Goal: Task Accomplishment & Management: Use online tool/utility

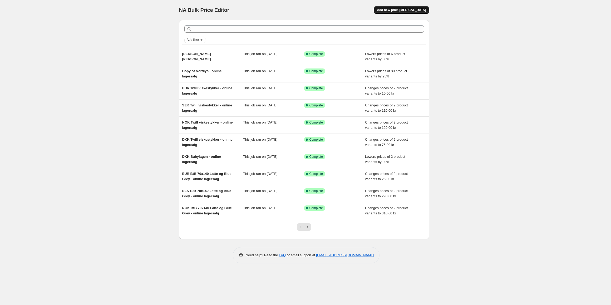
click at [397, 10] on span "Add new price change job" at bounding box center [401, 10] width 49 height 4
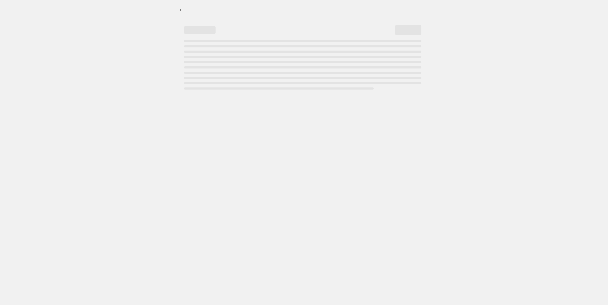
select select "percentage"
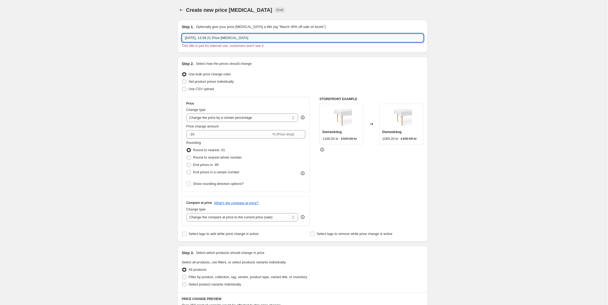
click at [246, 38] on input "4. sep. 2025, 13.59.21 Price change job" at bounding box center [303, 38] width 242 height 8
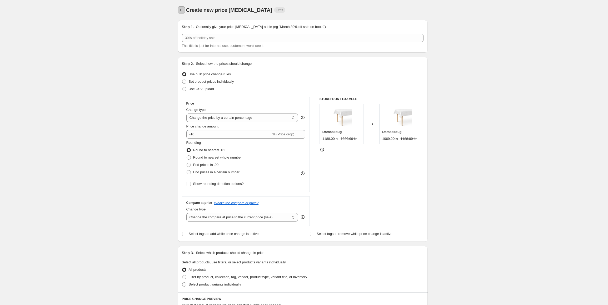
click at [181, 9] on icon "Price change jobs" at bounding box center [181, 9] width 5 height 5
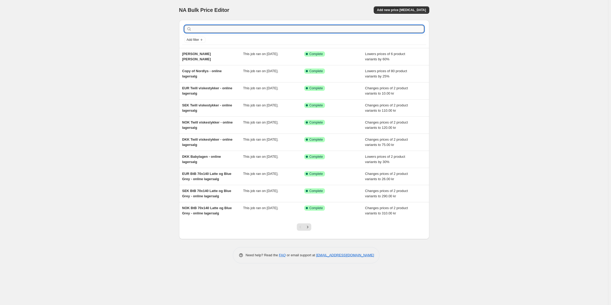
click at [216, 31] on input "text" at bounding box center [308, 28] width 231 height 7
type input "percale baby"
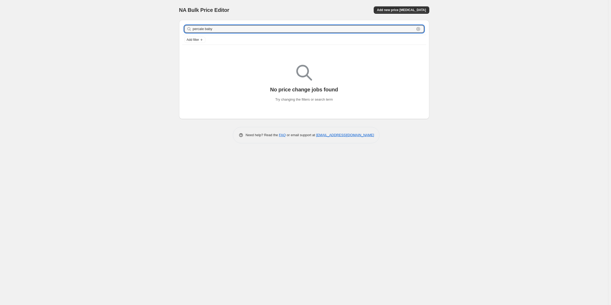
click at [216, 31] on input "percale baby" at bounding box center [304, 28] width 222 height 7
click at [215, 28] on input "percale baby" at bounding box center [304, 28] width 222 height 7
click at [210, 29] on input "percale baby" at bounding box center [304, 28] width 222 height 7
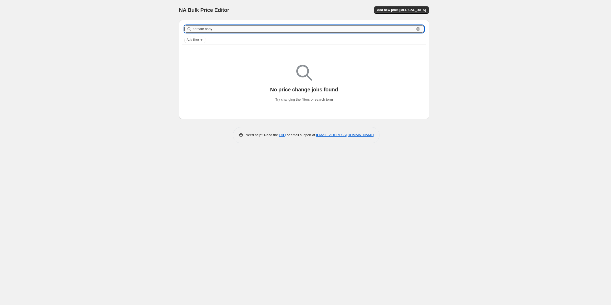
click at [210, 29] on input "percale baby" at bounding box center [304, 28] width 222 height 7
type input "percale"
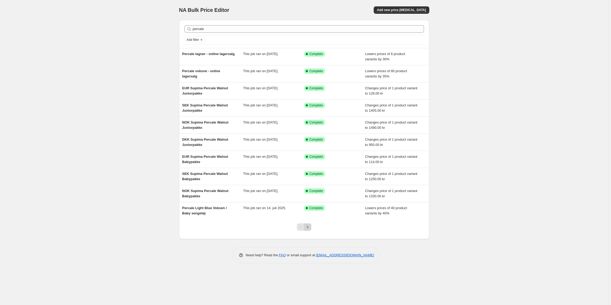
click at [308, 226] on icon "Next" at bounding box center [307, 226] width 5 height 5
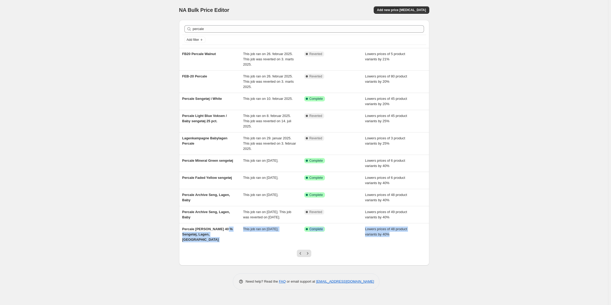
drag, startPoint x: 227, startPoint y: 237, endPoint x: 231, endPoint y: 278, distance: 41.7
click at [230, 269] on div "percale Clear Add filter FB20 Percale Walnut This job ran on 26. februar 2025. …" at bounding box center [304, 153] width 250 height 274
click at [219, 277] on div "Need help? Read the FAQ or email support at support+a49429@northern-apps.com" at bounding box center [306, 281] width 246 height 16
click at [306, 252] on icon "Next" at bounding box center [307, 253] width 5 height 5
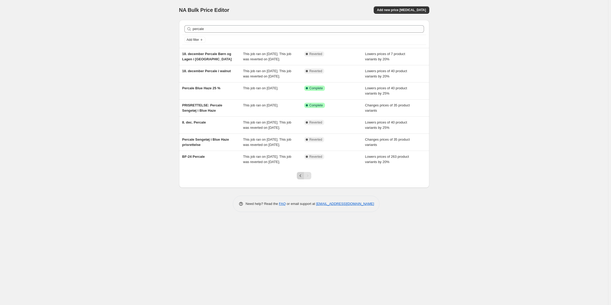
click at [301, 178] on icon "Previous" at bounding box center [300, 175] width 5 height 5
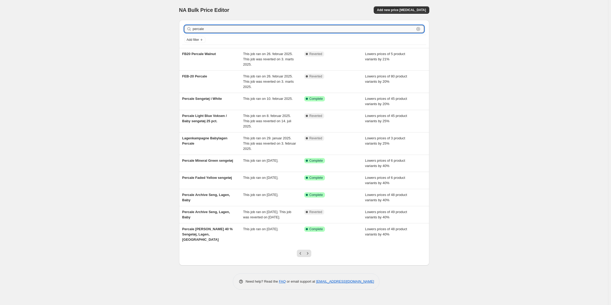
click at [226, 27] on input "percale" at bounding box center [304, 28] width 222 height 7
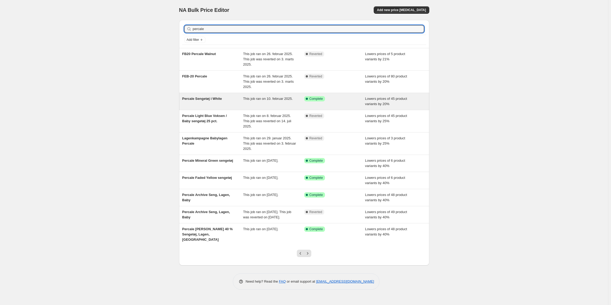
click at [216, 98] on span "Percale Sengetøj i White" at bounding box center [202, 99] width 40 height 4
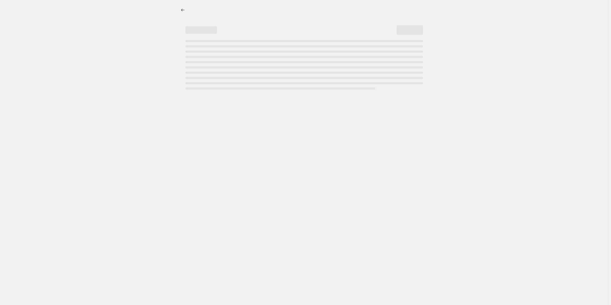
select select "percentage"
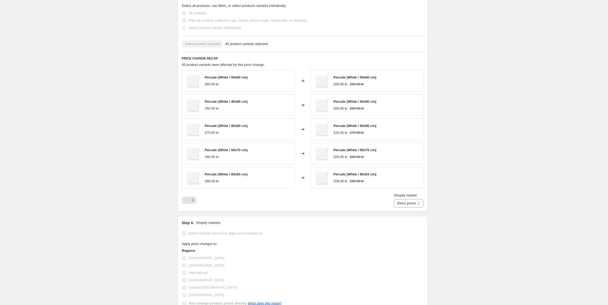
scroll to position [316, 0]
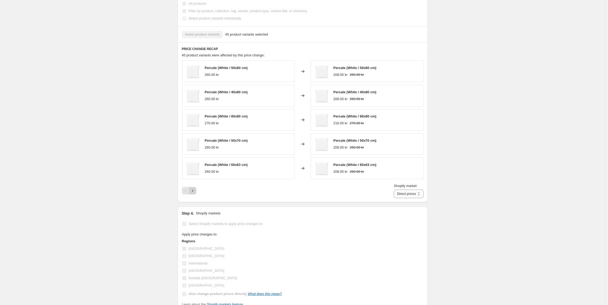
click at [191, 187] on button "Next" at bounding box center [192, 190] width 7 height 7
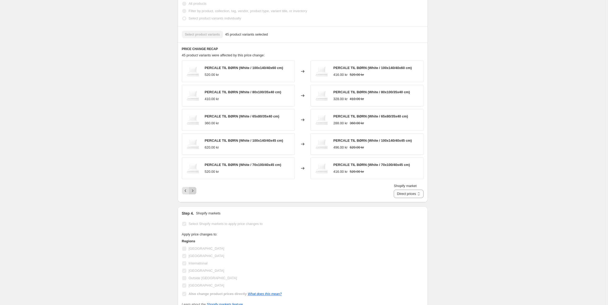
click at [194, 189] on icon "Next" at bounding box center [192, 190] width 5 height 5
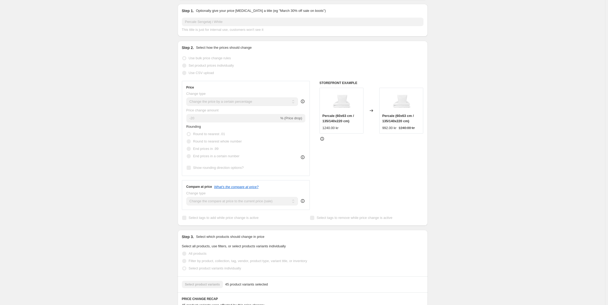
scroll to position [0, 0]
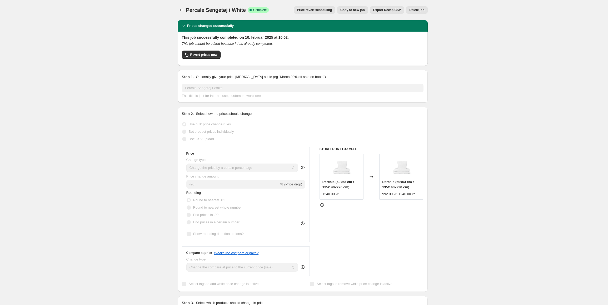
drag, startPoint x: 206, startPoint y: 55, endPoint x: 422, endPoint y: 76, distance: 216.6
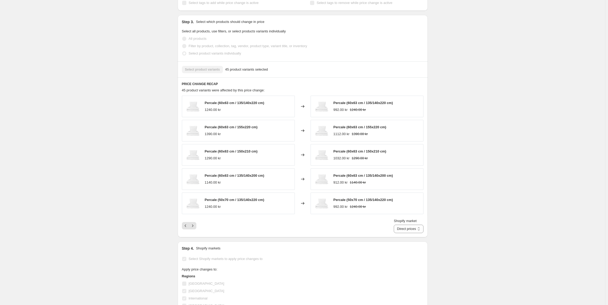
scroll to position [316, 0]
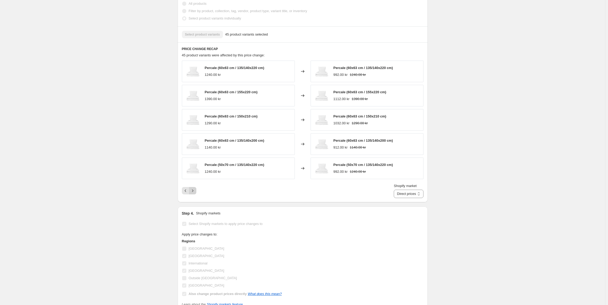
click at [195, 194] on button "Next" at bounding box center [192, 190] width 7 height 7
click at [195, 191] on icon "Next" at bounding box center [192, 190] width 5 height 5
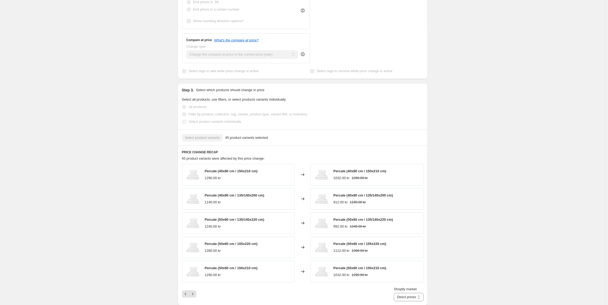
scroll to position [263, 0]
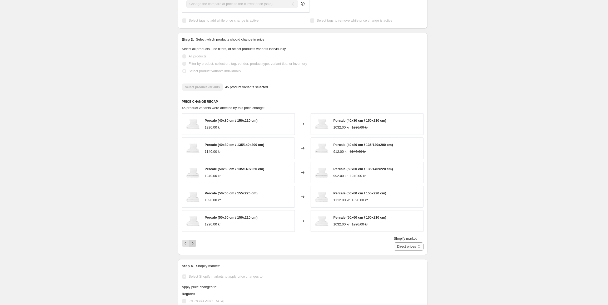
click at [193, 245] on icon "Next" at bounding box center [192, 243] width 5 height 5
click at [195, 244] on icon "Next" at bounding box center [192, 243] width 5 height 5
click at [195, 245] on icon "Next" at bounding box center [192, 243] width 5 height 5
click at [186, 244] on icon "Previous" at bounding box center [185, 243] width 5 height 5
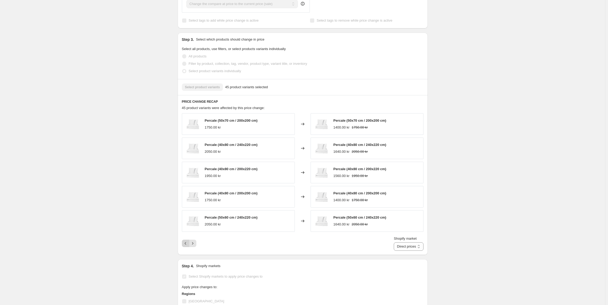
click at [186, 244] on icon "Previous" at bounding box center [185, 243] width 5 height 5
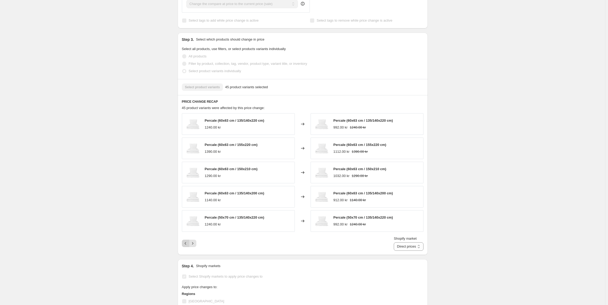
click at [186, 244] on icon "Previous" at bounding box center [185, 243] width 5 height 5
click at [186, 244] on div "Pagination" at bounding box center [185, 243] width 7 height 7
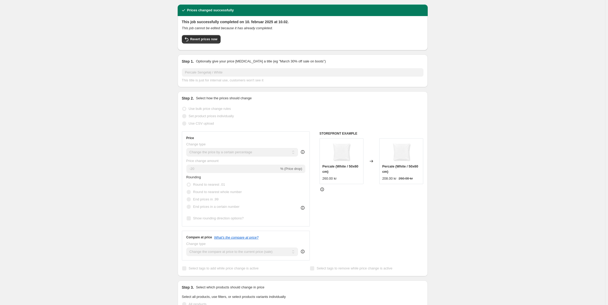
scroll to position [0, 0]
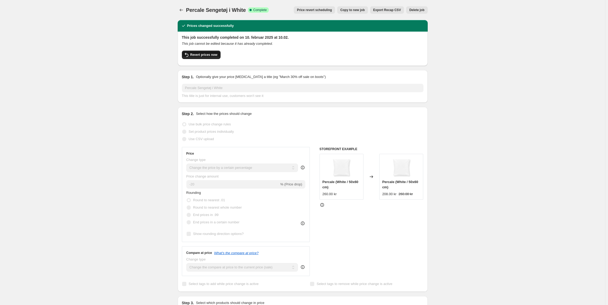
click at [193, 58] on button "Revert prices now" at bounding box center [201, 55] width 39 height 8
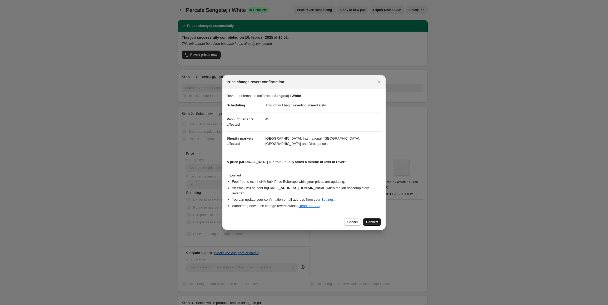
click at [381, 222] on button "Confirm" at bounding box center [372, 221] width 18 height 7
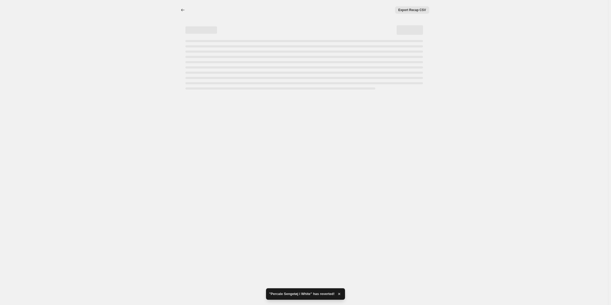
select select "percentage"
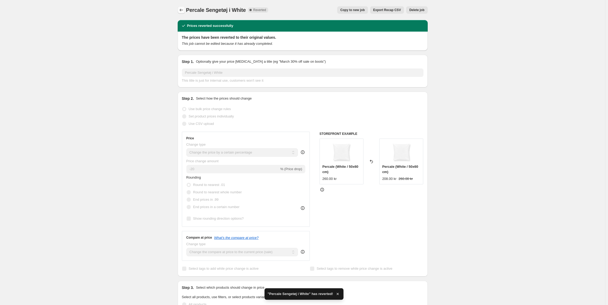
click at [183, 11] on icon "Price change jobs" at bounding box center [181, 9] width 5 height 5
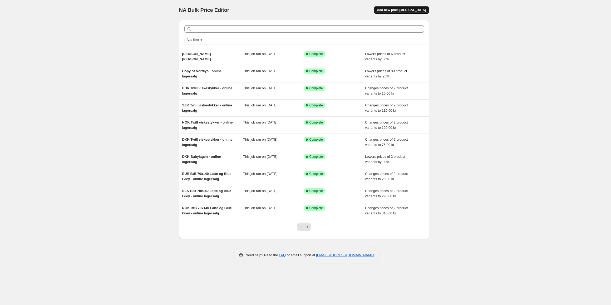
click at [391, 10] on span "Add new price change job" at bounding box center [401, 10] width 49 height 4
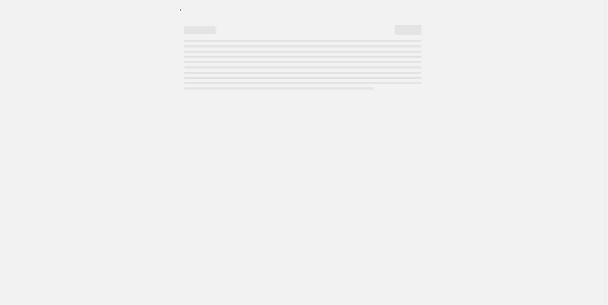
select select "percentage"
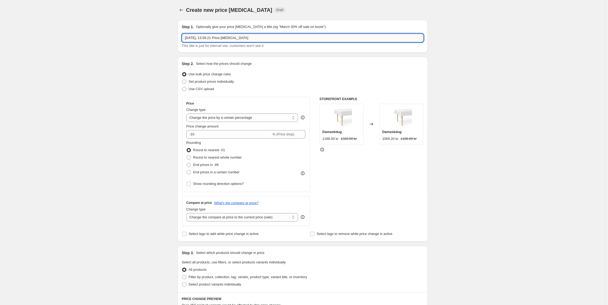
click at [235, 41] on input "4. sep. 2025, 13.59.21 Price change job" at bounding box center [303, 38] width 242 height 8
click at [181, 10] on icon "Price change jobs" at bounding box center [180, 10] width 3 height 3
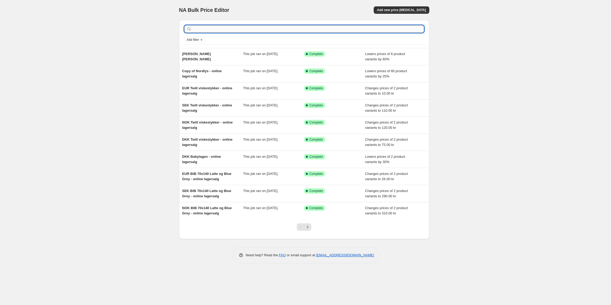
click at [229, 31] on input "text" at bounding box center [308, 28] width 231 height 7
type input "white"
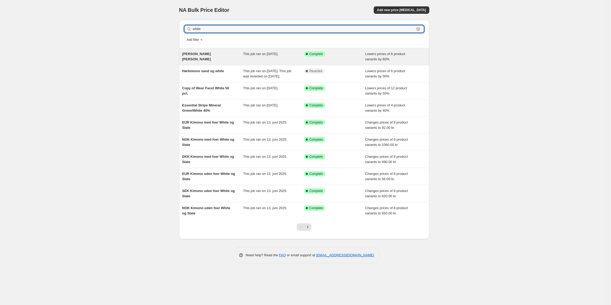
drag, startPoint x: 229, startPoint y: 31, endPoint x: 219, endPoint y: 60, distance: 31.0
click at [219, 60] on div "white Clear Add filter Hørkimono Ler og White This job ran on 4. september 2025…" at bounding box center [304, 129] width 250 height 219
click at [219, 60] on div "Hørkimono Ler og White" at bounding box center [212, 56] width 61 height 11
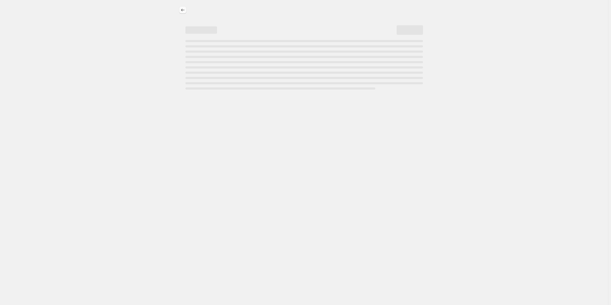
click at [185, 12] on icon "Price change jobs" at bounding box center [182, 9] width 5 height 5
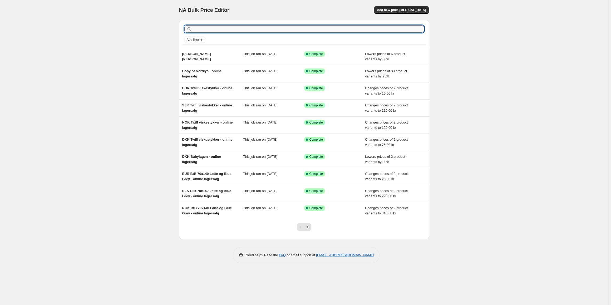
click at [218, 30] on input "text" at bounding box center [308, 28] width 231 height 7
type input "percale hvid"
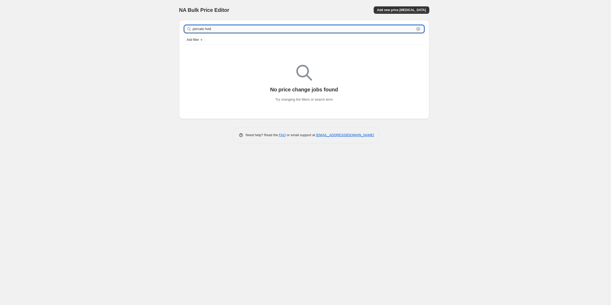
click at [209, 31] on input "percale hvid" at bounding box center [304, 28] width 222 height 7
type input "percale"
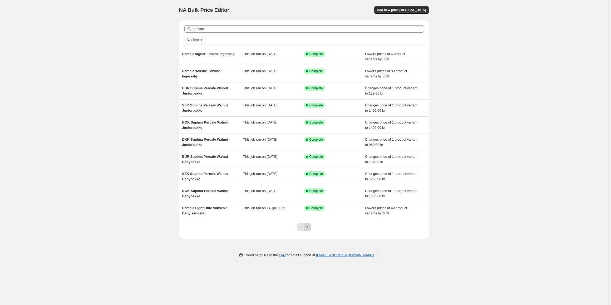
click at [307, 229] on icon "Next" at bounding box center [307, 226] width 5 height 5
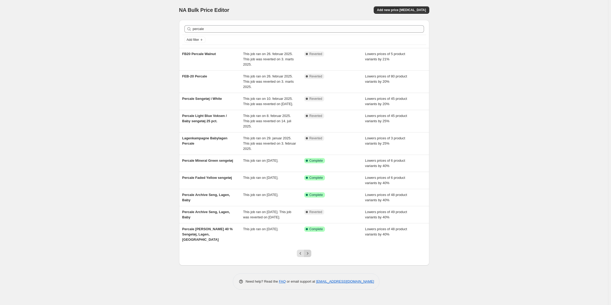
click at [309, 256] on icon "Next" at bounding box center [307, 253] width 5 height 5
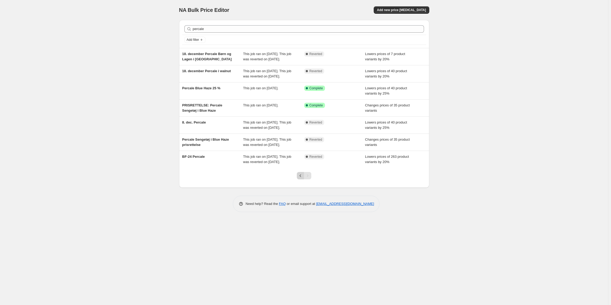
click at [298, 179] on button "Previous" at bounding box center [300, 175] width 7 height 7
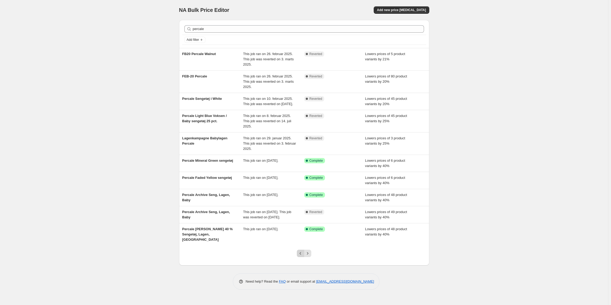
click at [298, 256] on icon "Previous" at bounding box center [300, 253] width 5 height 5
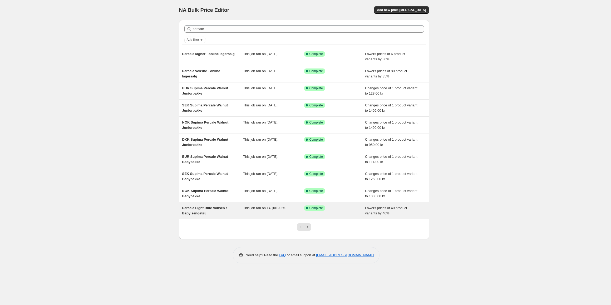
click at [236, 213] on div "Percale Light Blue Voksen / Baby sengetøj" at bounding box center [212, 210] width 61 height 11
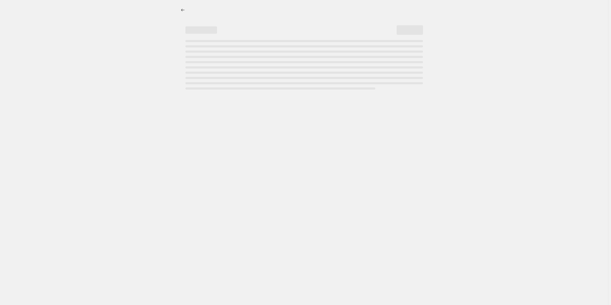
select select "percentage"
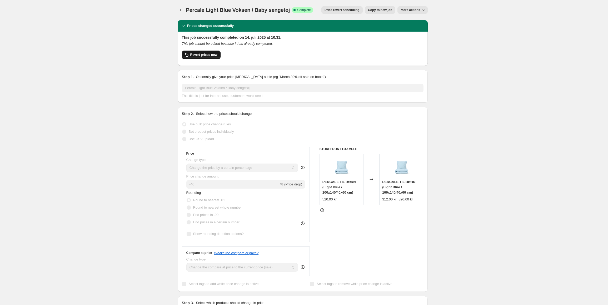
click at [205, 52] on button "Revert prices now" at bounding box center [201, 55] width 39 height 8
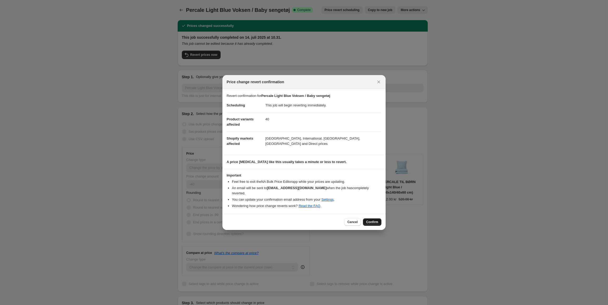
click at [374, 220] on span "Confirm" at bounding box center [372, 222] width 12 height 4
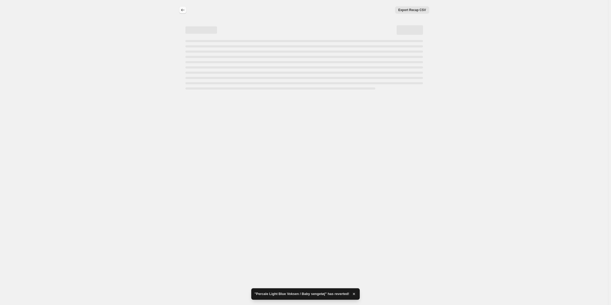
select select "percentage"
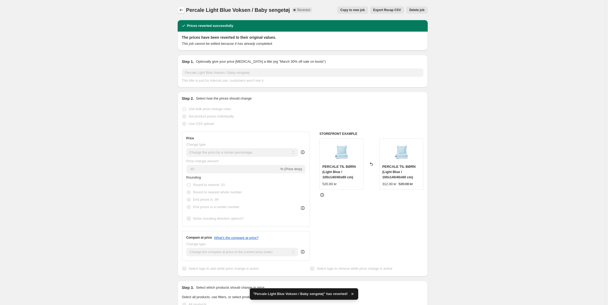
click at [181, 12] on icon "Price change jobs" at bounding box center [181, 9] width 5 height 5
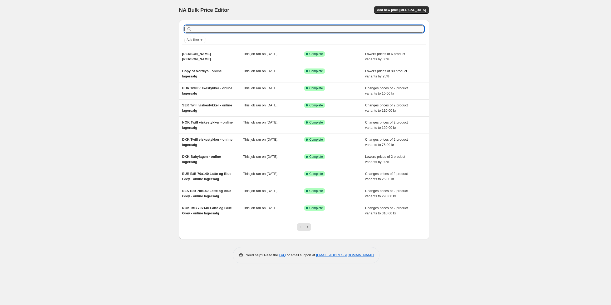
click at [207, 32] on input "text" at bounding box center [308, 28] width 231 height 7
type input "archive"
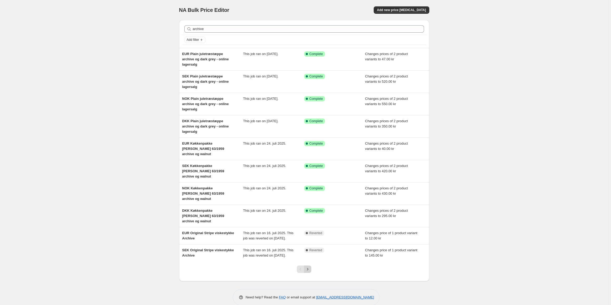
click at [306, 266] on icon "Next" at bounding box center [307, 268] width 5 height 5
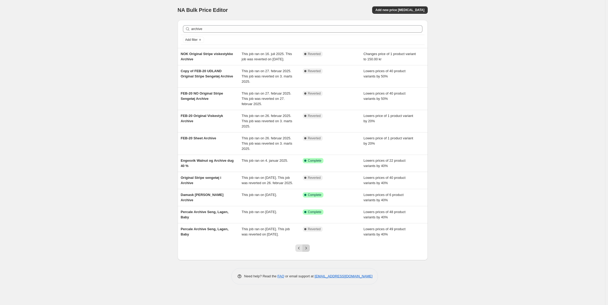
click at [306, 251] on icon "Next" at bounding box center [305, 247] width 5 height 5
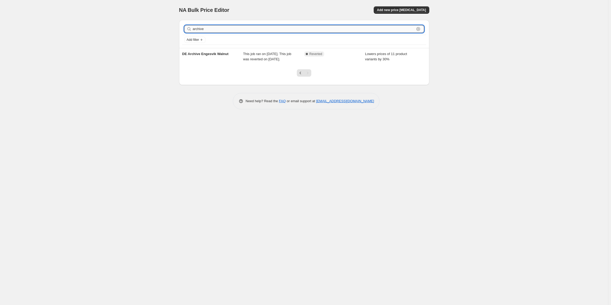
click at [213, 29] on input "archive" at bounding box center [304, 28] width 222 height 7
type input "white"
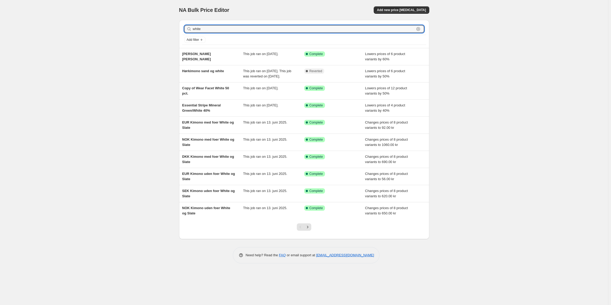
click at [208, 33] on div "white Clear" at bounding box center [304, 29] width 244 height 12
click at [213, 29] on input "white" at bounding box center [304, 28] width 222 height 7
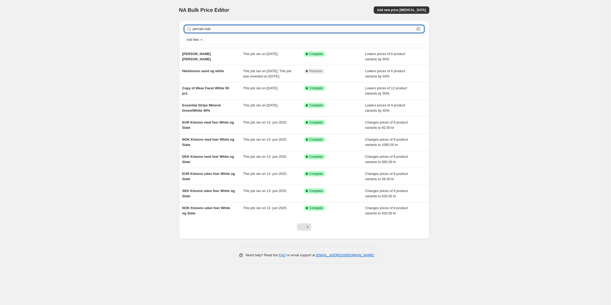
type input "percale baby"
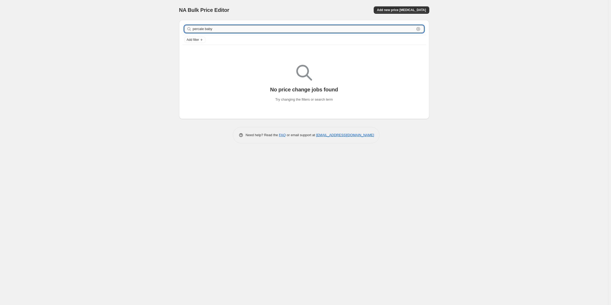
click at [211, 28] on input "percale baby" at bounding box center [304, 28] width 222 height 7
type input "percale juni"
click at [211, 28] on input "percale juni" at bounding box center [304, 28] width 222 height 7
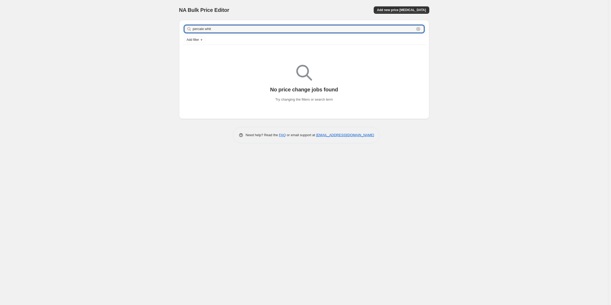
type input "percale white"
click at [208, 30] on input "percale white" at bounding box center [304, 28] width 222 height 7
type input "percale hvid"
click at [206, 27] on input "percale hvid" at bounding box center [304, 28] width 222 height 7
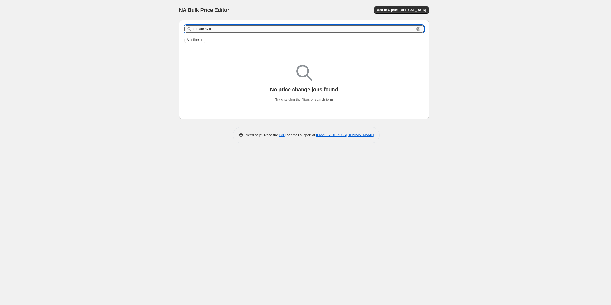
click at [206, 27] on input "percale hvid" at bounding box center [304, 28] width 222 height 7
click at [209, 30] on input "percale hvid" at bounding box center [304, 28] width 222 height 7
type input "percale"
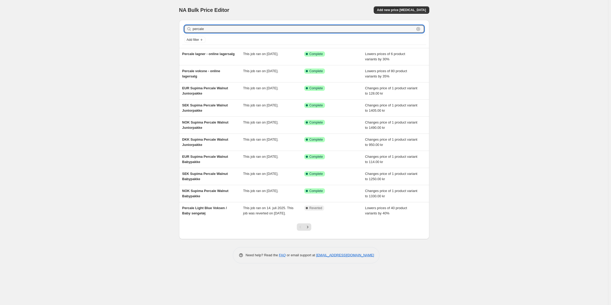
click at [209, 30] on input "percale" at bounding box center [304, 28] width 222 height 7
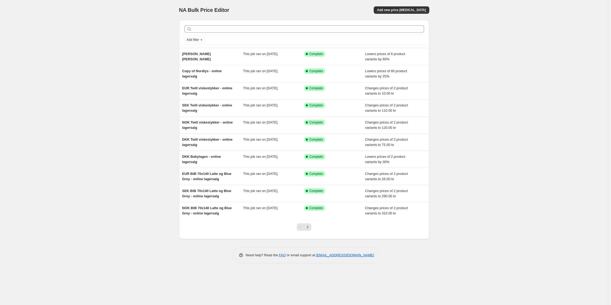
click at [217, 33] on div at bounding box center [304, 29] width 244 height 12
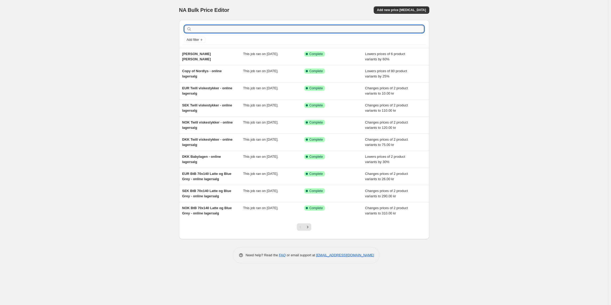
click at [215, 31] on input "text" at bounding box center [308, 28] width 231 height 7
type input "light blue"
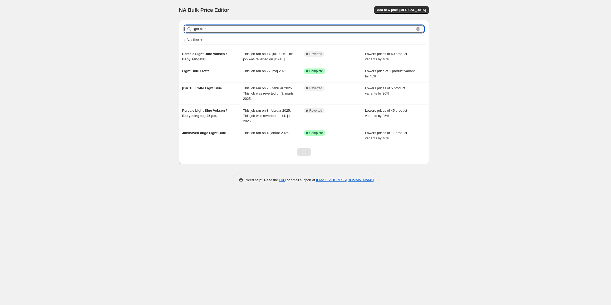
click at [335, 30] on input "light blue" at bounding box center [304, 28] width 222 height 7
click at [365, 26] on input "light blue" at bounding box center [304, 28] width 222 height 7
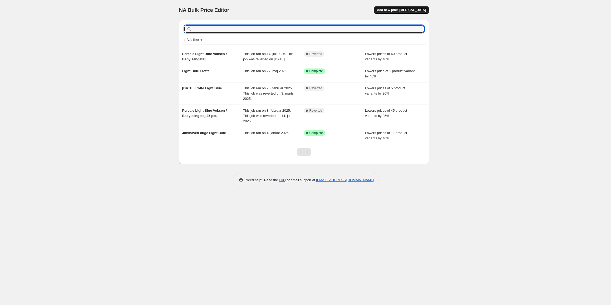
click at [412, 10] on span "Add new price change job" at bounding box center [401, 10] width 49 height 4
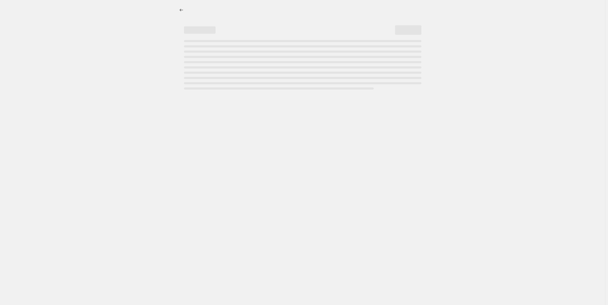
select select "percentage"
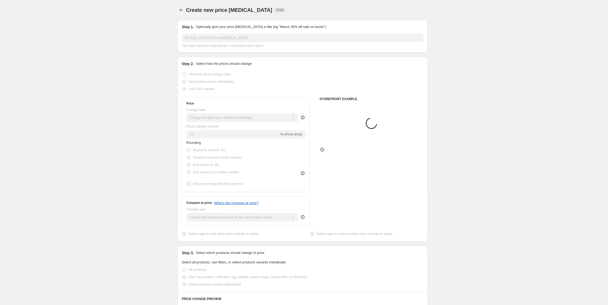
click at [226, 36] on input "4. sep. 2025, 13.59.21 Price change job" at bounding box center [303, 38] width 242 height 8
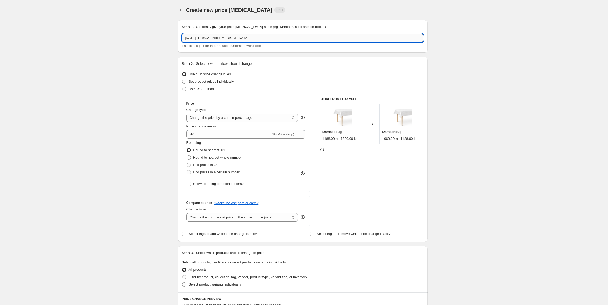
click at [226, 36] on input "4. sep. 2025, 13.59.21 Price change job" at bounding box center [303, 38] width 242 height 8
type input "Percale pudebetræk White"
click at [229, 117] on select "Change the price to a certain amount Change the price by a certain amount Chang…" at bounding box center [242, 117] width 112 height 8
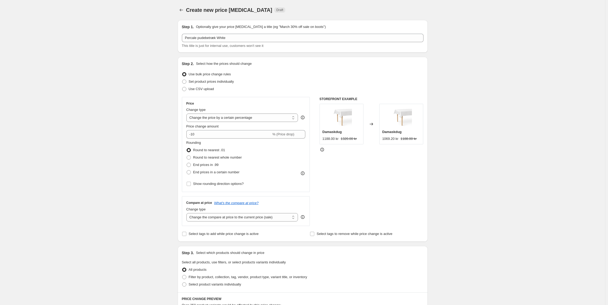
drag, startPoint x: 244, startPoint y: 106, endPoint x: 231, endPoint y: 124, distance: 22.7
click at [244, 106] on div "Price Change type Change the price to a certain amount Change the price by a ce…" at bounding box center [245, 144] width 119 height 86
click at [197, 137] on input "-10" at bounding box center [228, 134] width 85 height 8
type input "-1"
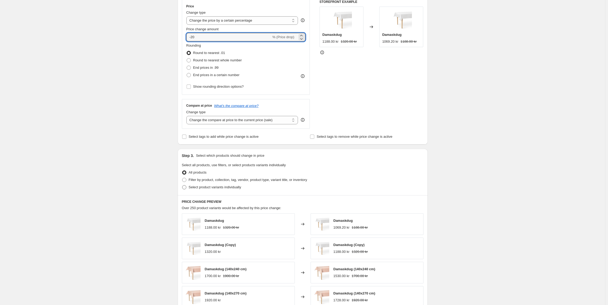
scroll to position [105, 0]
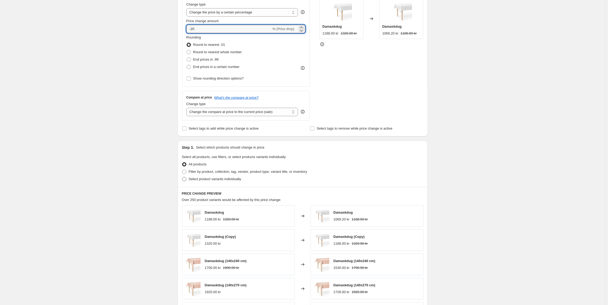
type input "-20"
click at [204, 176] on label "Select product variants individually" at bounding box center [211, 178] width 59 height 7
click at [182, 177] on input "Select product variants individually" at bounding box center [182, 177] width 0 height 0
radio input "true"
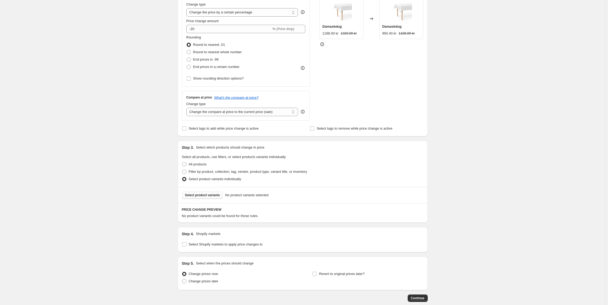
click at [205, 197] on span "Select product variants" at bounding box center [202, 195] width 35 height 4
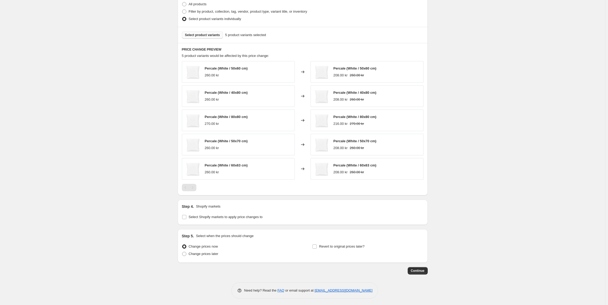
scroll to position [267, 0]
click at [198, 212] on label "Select Shopify markets to apply price changes to" at bounding box center [222, 215] width 81 height 7
click at [186, 213] on input "Select Shopify markets to apply price changes to" at bounding box center [184, 215] width 4 height 4
checkbox input "true"
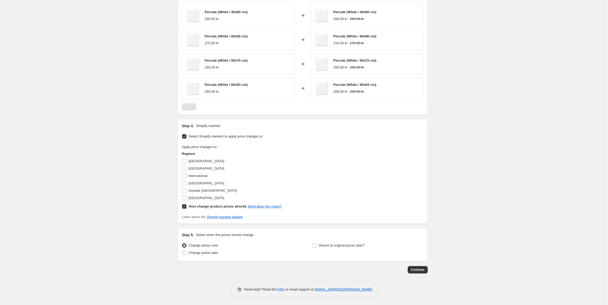
scroll to position [346, 0]
click at [183, 197] on input "Sweden" at bounding box center [184, 198] width 4 height 4
checkbox input "true"
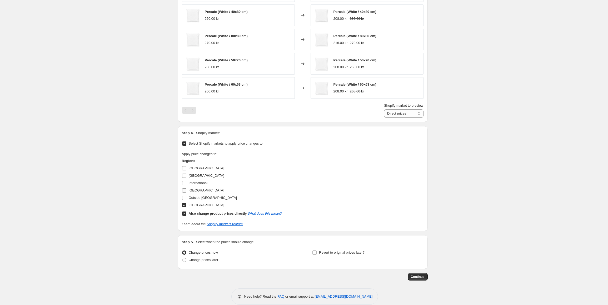
click at [186, 188] on span at bounding box center [184, 190] width 5 height 5
click at [186, 188] on input "Norway" at bounding box center [184, 190] width 4 height 4
checkbox input "true"
click at [186, 185] on input "International" at bounding box center [184, 183] width 4 height 4
checkbox input "true"
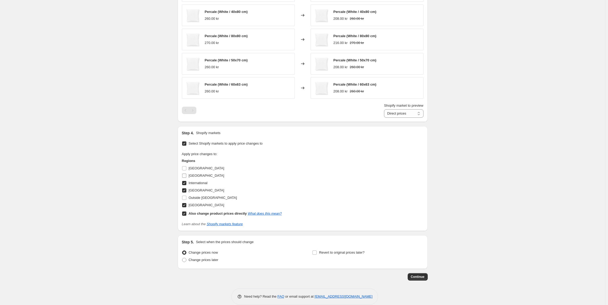
click at [186, 177] on input "Germany" at bounding box center [184, 175] width 4 height 4
checkbox input "true"
click at [422, 280] on button "Continue" at bounding box center [418, 276] width 20 height 7
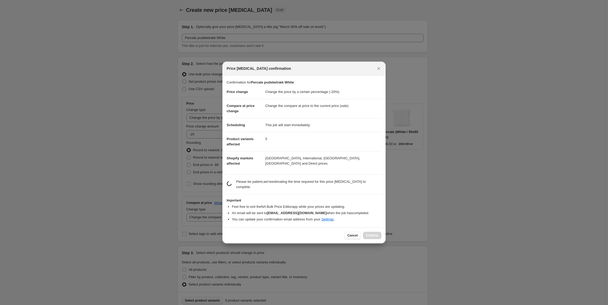
scroll to position [0, 0]
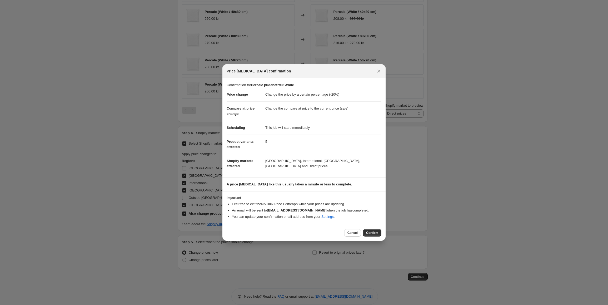
click at [372, 234] on div "Cancel Confirm" at bounding box center [362, 232] width 37 height 7
click at [381, 230] on div "Cancel Confirm" at bounding box center [303, 233] width 163 height 16
click at [379, 232] on button "Confirm" at bounding box center [372, 232] width 18 height 7
type input "Percale pudebetræk White"
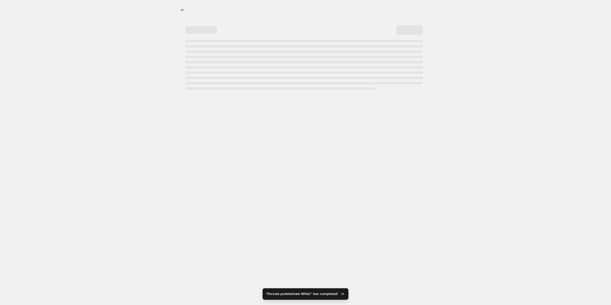
select select "percentage"
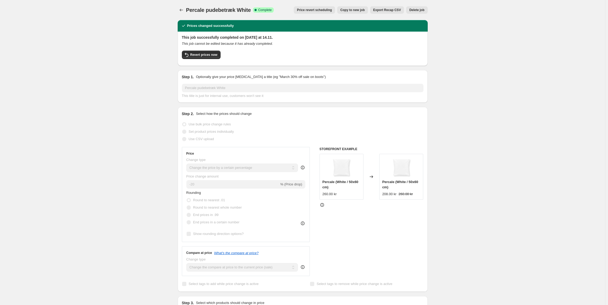
click at [185, 14] on div "Percale pudebetræk White. This page is ready Percale pudebetræk White Success C…" at bounding box center [303, 10] width 250 height 20
click at [181, 8] on icon "Price change jobs" at bounding box center [181, 9] width 5 height 5
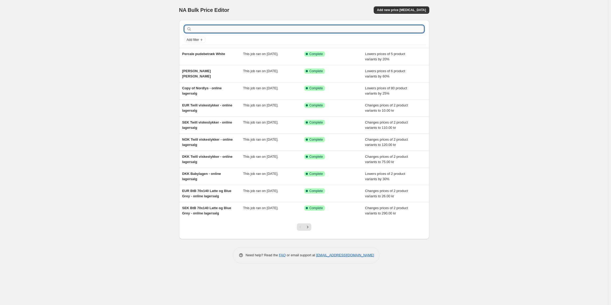
click at [318, 30] on input "text" at bounding box center [308, 28] width 231 height 7
type input "archive"
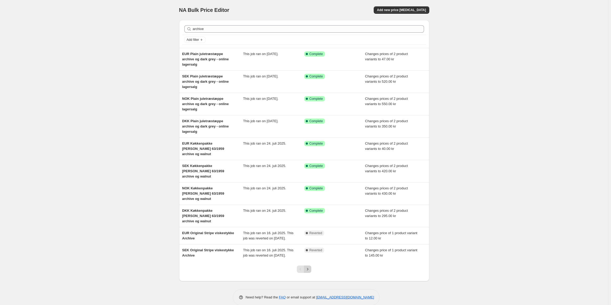
click at [305, 266] on icon "Next" at bounding box center [307, 268] width 5 height 5
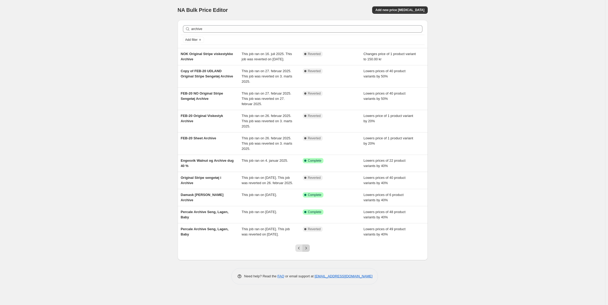
click at [307, 249] on icon "Next" at bounding box center [306, 248] width 1 height 2
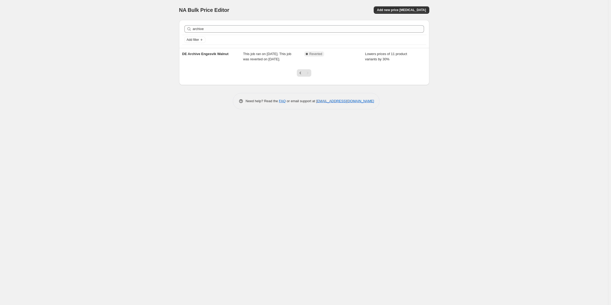
click at [297, 83] on div at bounding box center [303, 75] width 21 height 20
click at [298, 76] on icon "Previous" at bounding box center [300, 72] width 5 height 5
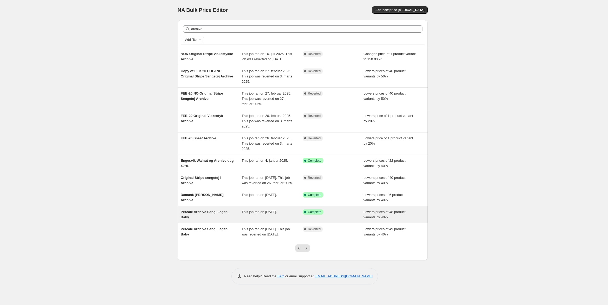
scroll to position [3, 0]
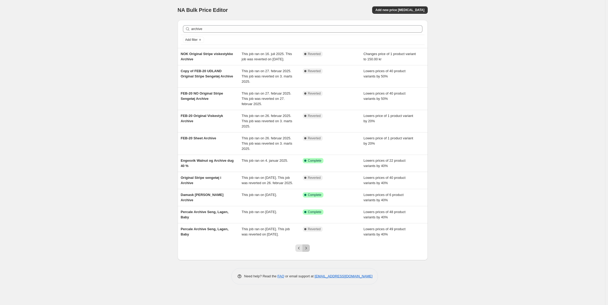
click at [308, 251] on icon "Next" at bounding box center [305, 247] width 5 height 5
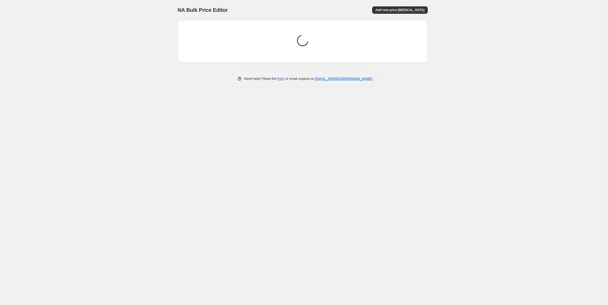
scroll to position [0, 0]
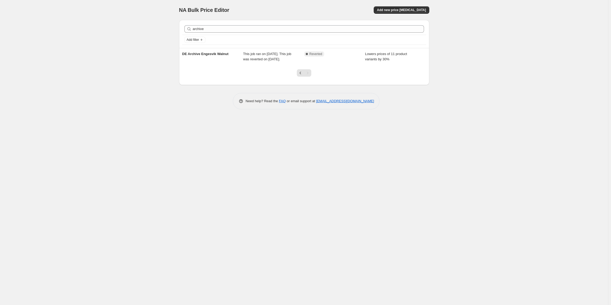
click at [301, 82] on div at bounding box center [303, 75] width 21 height 20
click at [301, 77] on button "Previous" at bounding box center [300, 72] width 7 height 7
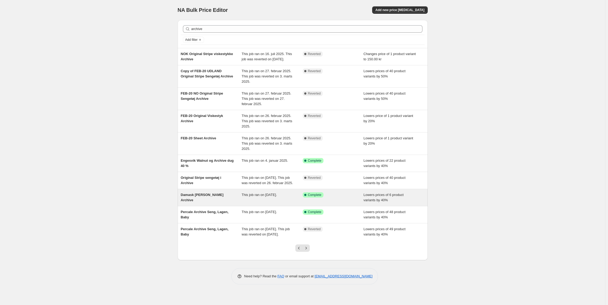
scroll to position [3, 0]
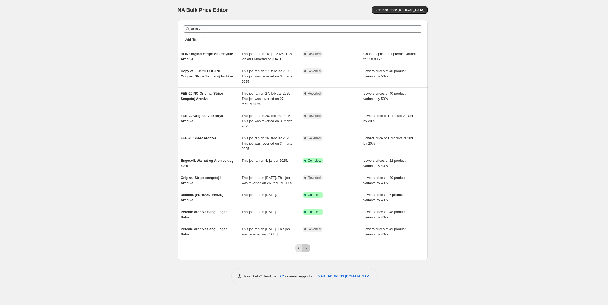
drag, startPoint x: 308, startPoint y: 260, endPoint x: 424, endPoint y: 268, distance: 116.1
click at [418, 260] on div at bounding box center [303, 250] width 250 height 20
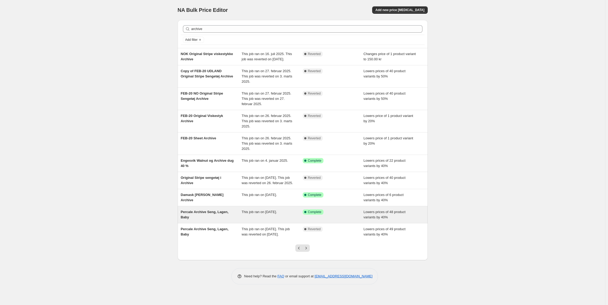
click at [212, 220] on div "Percale Archive Seng, Lagen, Baby" at bounding box center [211, 214] width 61 height 11
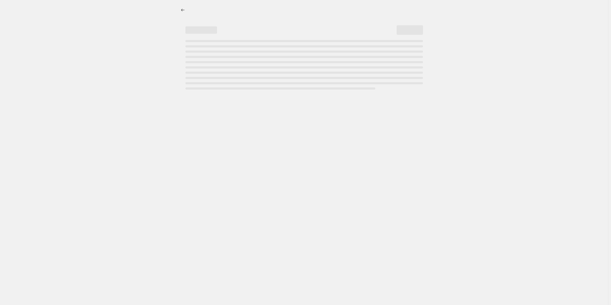
select select "percentage"
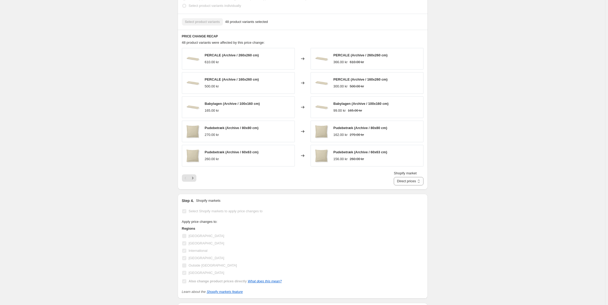
scroll to position [342, 0]
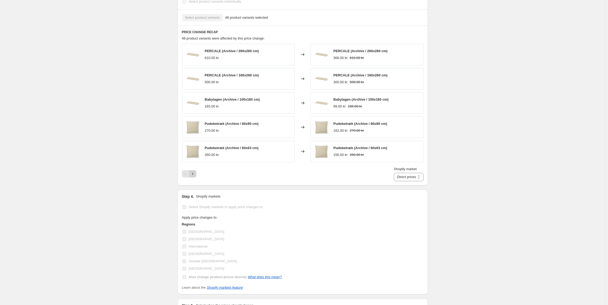
click at [194, 171] on icon "Next" at bounding box center [192, 173] width 5 height 5
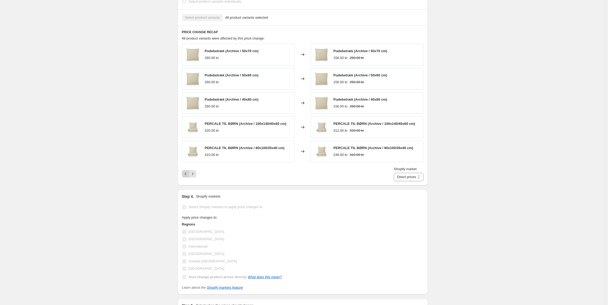
click at [186, 170] on button "Previous" at bounding box center [185, 173] width 7 height 7
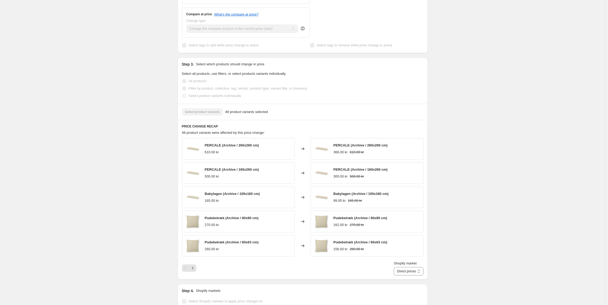
scroll to position [290, 0]
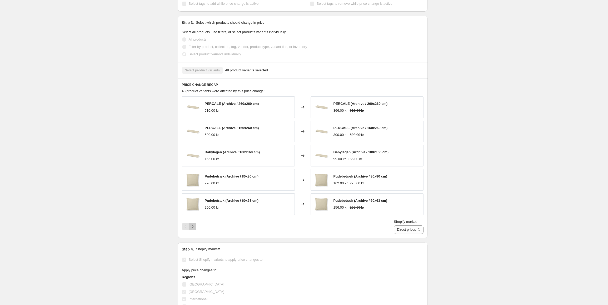
click at [192, 224] on icon "Next" at bounding box center [192, 226] width 5 height 5
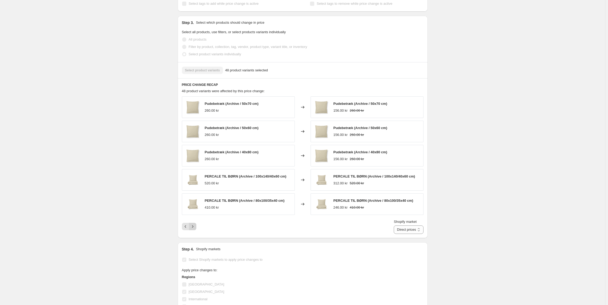
click at [192, 224] on icon "Next" at bounding box center [192, 226] width 5 height 5
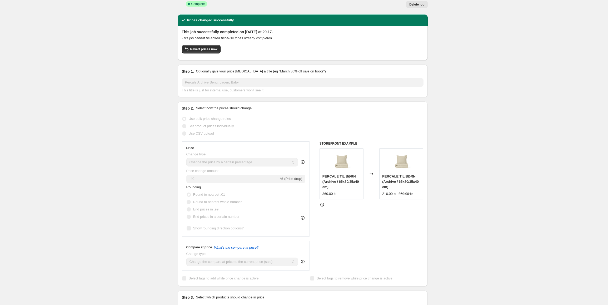
scroll to position [0, 0]
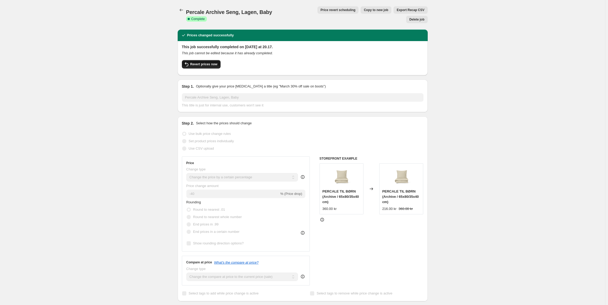
click at [198, 60] on button "Revert prices now" at bounding box center [201, 64] width 39 height 8
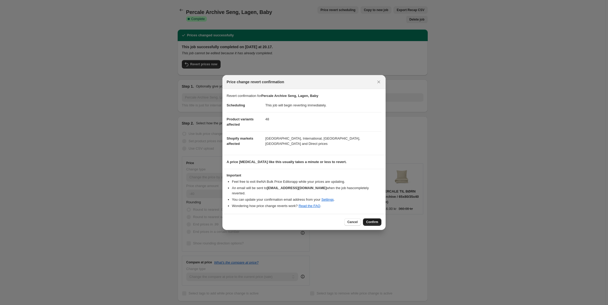
click at [377, 220] on span "Confirm" at bounding box center [372, 222] width 12 height 4
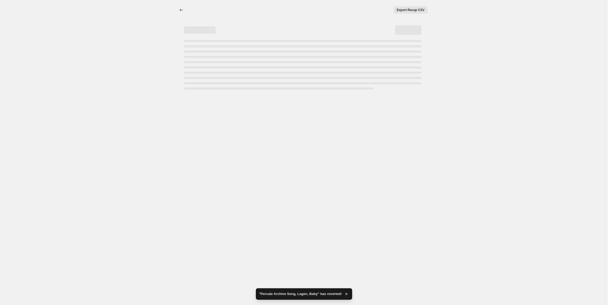
select select "percentage"
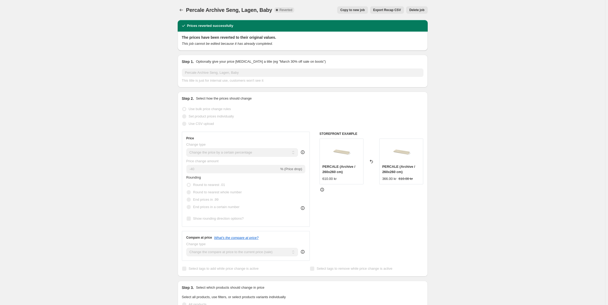
click at [426, 11] on button "Delete job" at bounding box center [416, 9] width 21 height 7
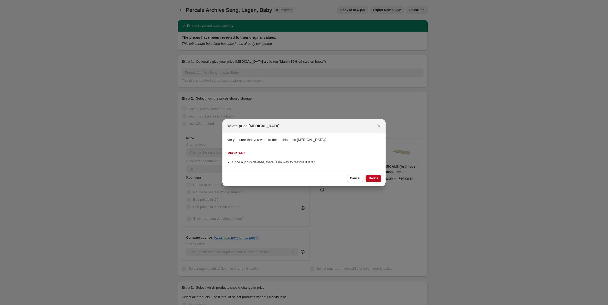
click at [371, 173] on div "Cancel Delete" at bounding box center [303, 178] width 163 height 16
click at [372, 175] on button "Delete" at bounding box center [374, 177] width 16 height 7
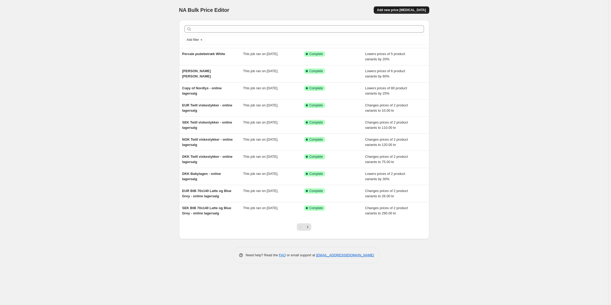
click at [398, 7] on button "Add new price change job" at bounding box center [400, 9] width 55 height 7
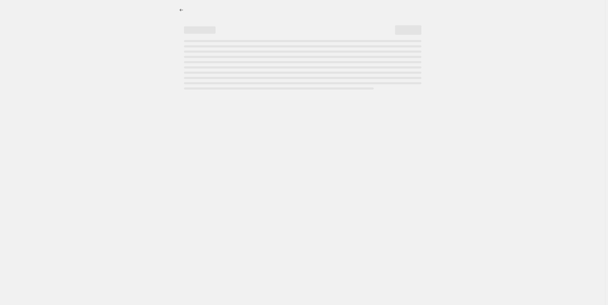
select select "percentage"
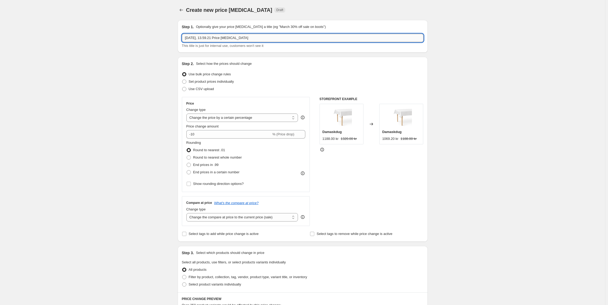
click at [210, 42] on input "4. sep. 2025, 13.59.21 Price change job" at bounding box center [303, 38] width 242 height 8
click at [224, 38] on input "Baby og juniorsengetøj archive" at bounding box center [303, 38] width 242 height 8
type input "Baby og juniorsengetøj Archive"
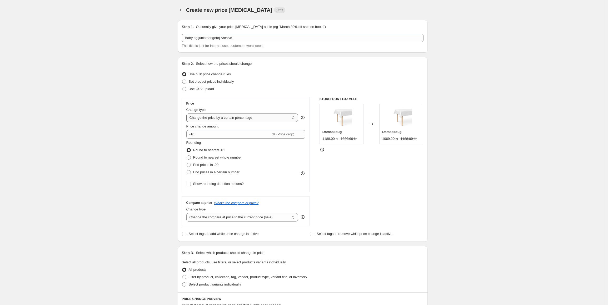
click at [224, 117] on select "Change the price to a certain amount Change the price by a certain amount Chang…" at bounding box center [242, 117] width 112 height 8
click at [246, 104] on div "Price" at bounding box center [245, 103] width 119 height 4
click at [209, 136] on input "-10" at bounding box center [228, 134] width 85 height 8
type input "-1"
type input "-50"
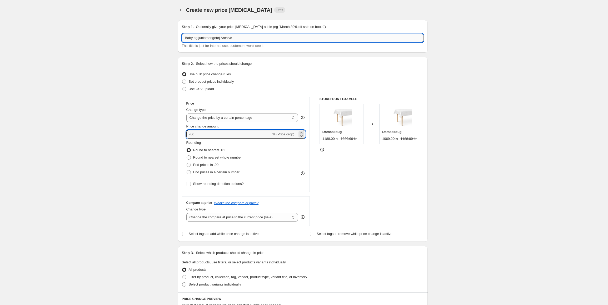
click at [236, 38] on input "Baby og juniorsengetøj Archive" at bounding box center [303, 38] width 242 height 8
click at [232, 37] on input "Baby og juniorsengetøj Archive" at bounding box center [303, 38] width 242 height 8
click at [187, 39] on input "Baby og juniorsengetøj" at bounding box center [303, 38] width 242 height 8
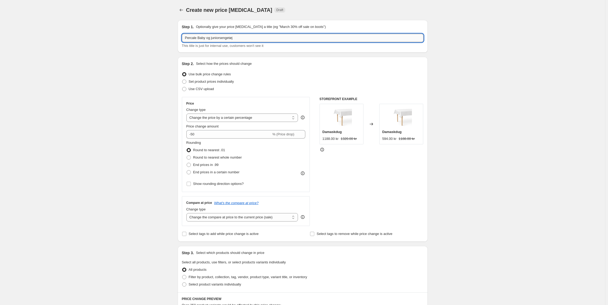
click at [251, 39] on input "Percale Baby og juniorsengetøj" at bounding box center [303, 38] width 242 height 8
click at [240, 37] on input "Percale Baby og juniorsengetøj alle farver" at bounding box center [303, 38] width 242 height 8
type input "Percale Baby og juniorsengetøj alle farver"
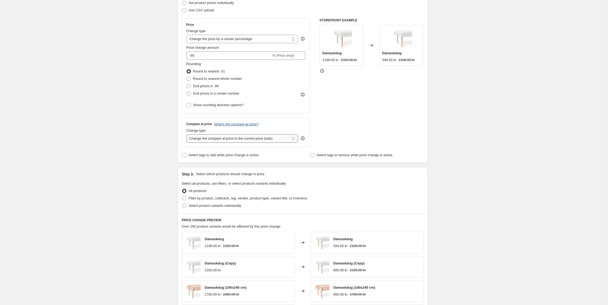
scroll to position [79, 0]
click at [195, 208] on span "Select product variants individually" at bounding box center [215, 205] width 52 height 5
click at [182, 203] on input "Select product variants individually" at bounding box center [182, 203] width 0 height 0
radio input "true"
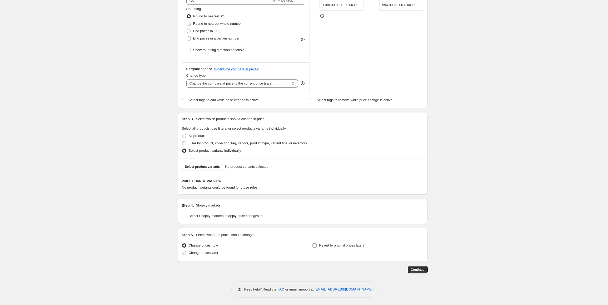
scroll to position [134, 0]
click at [213, 166] on span "Select product variants" at bounding box center [202, 166] width 35 height 4
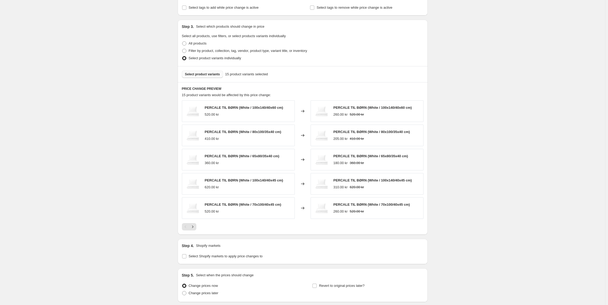
scroll to position [266, 0]
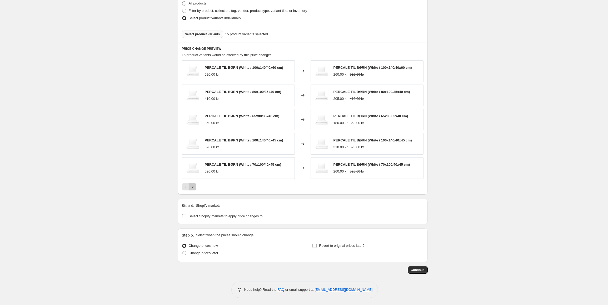
click at [195, 188] on icon "Next" at bounding box center [192, 186] width 5 height 5
click at [200, 213] on span "Select Shopify markets to apply price changes to" at bounding box center [226, 215] width 74 height 5
click at [186, 214] on input "Select Shopify markets to apply price changes to" at bounding box center [184, 216] width 4 height 4
checkbox input "true"
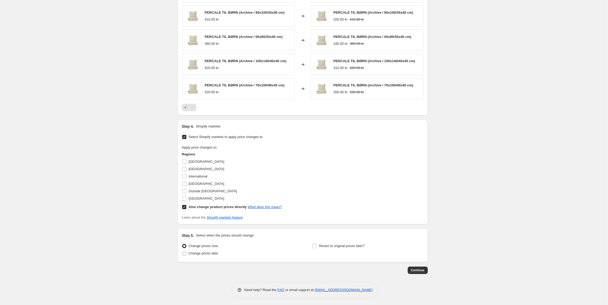
scroll to position [347, 0]
click at [184, 198] on input "Sweden" at bounding box center [184, 197] width 4 height 4
checkbox input "true"
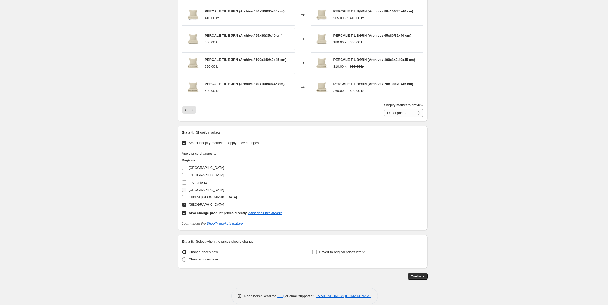
click at [186, 190] on input "Norway" at bounding box center [184, 190] width 4 height 4
checkbox input "true"
click at [186, 185] on label "International" at bounding box center [195, 182] width 26 height 7
click at [186, 184] on input "International" at bounding box center [184, 182] width 4 height 4
checkbox input "true"
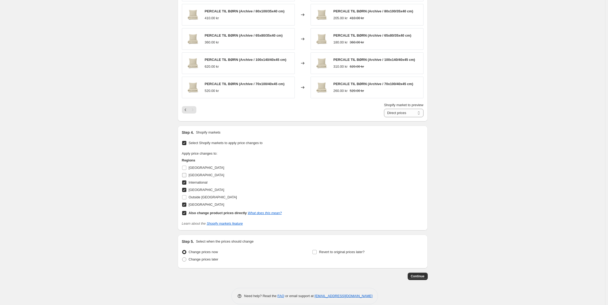
click at [185, 176] on input "Germany" at bounding box center [184, 175] width 4 height 4
checkbox input "true"
click at [412, 276] on button "Continue" at bounding box center [418, 275] width 20 height 7
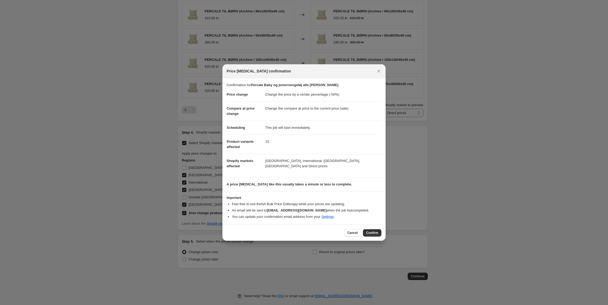
click at [376, 231] on button "Confirm" at bounding box center [372, 232] width 18 height 7
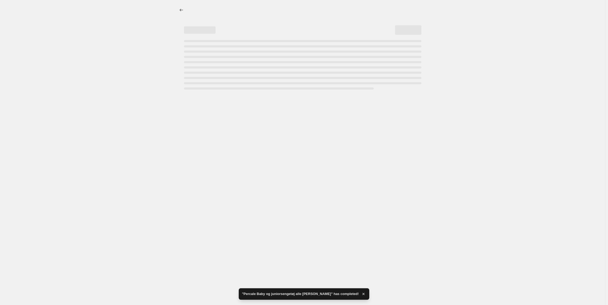
select select "percentage"
